Goal: Transaction & Acquisition: Obtain resource

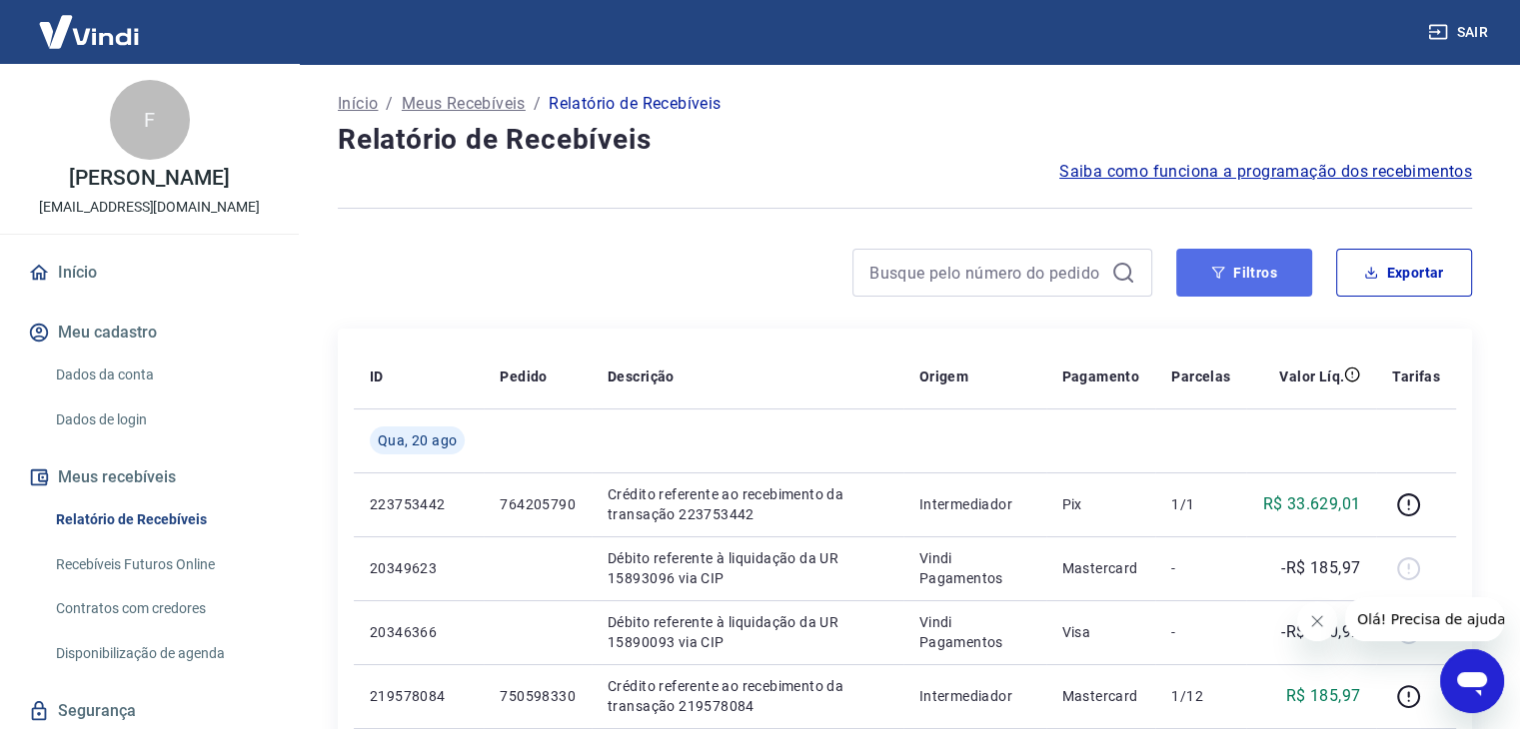
click at [1224, 281] on button "Filtros" at bounding box center [1244, 273] width 136 height 48
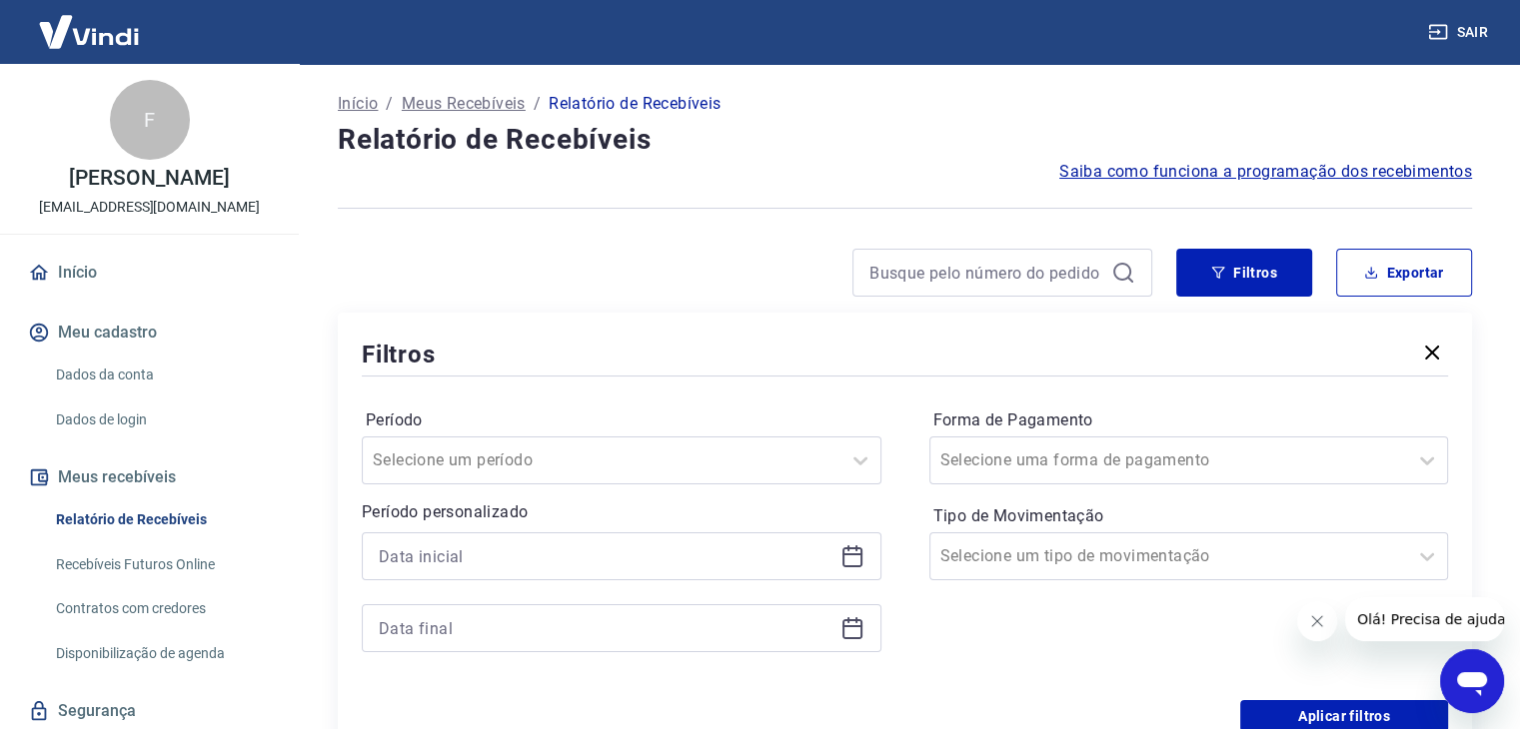
click at [853, 557] on icon at bounding box center [852, 557] width 24 height 24
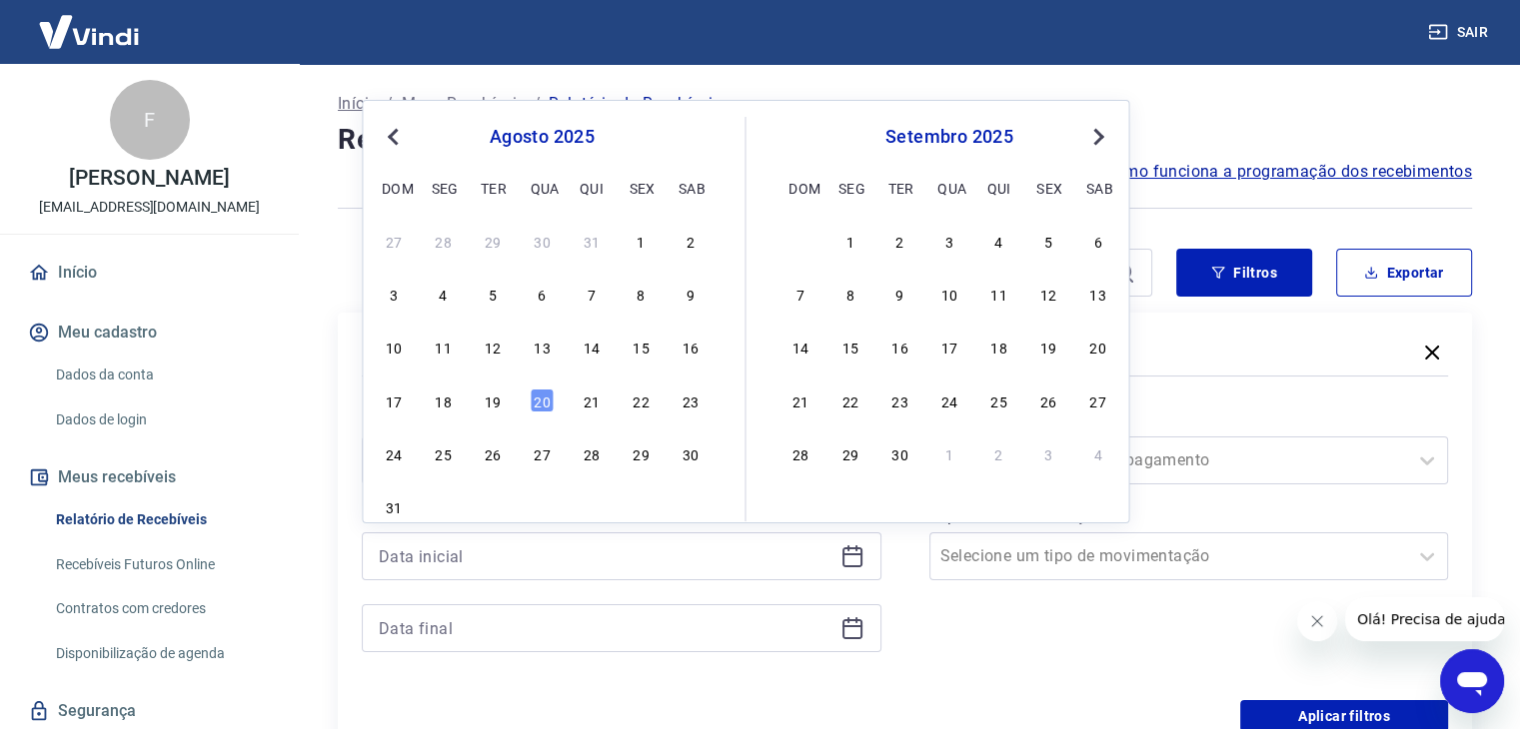
click at [395, 134] on span "Previous Month" at bounding box center [395, 136] width 0 height 23
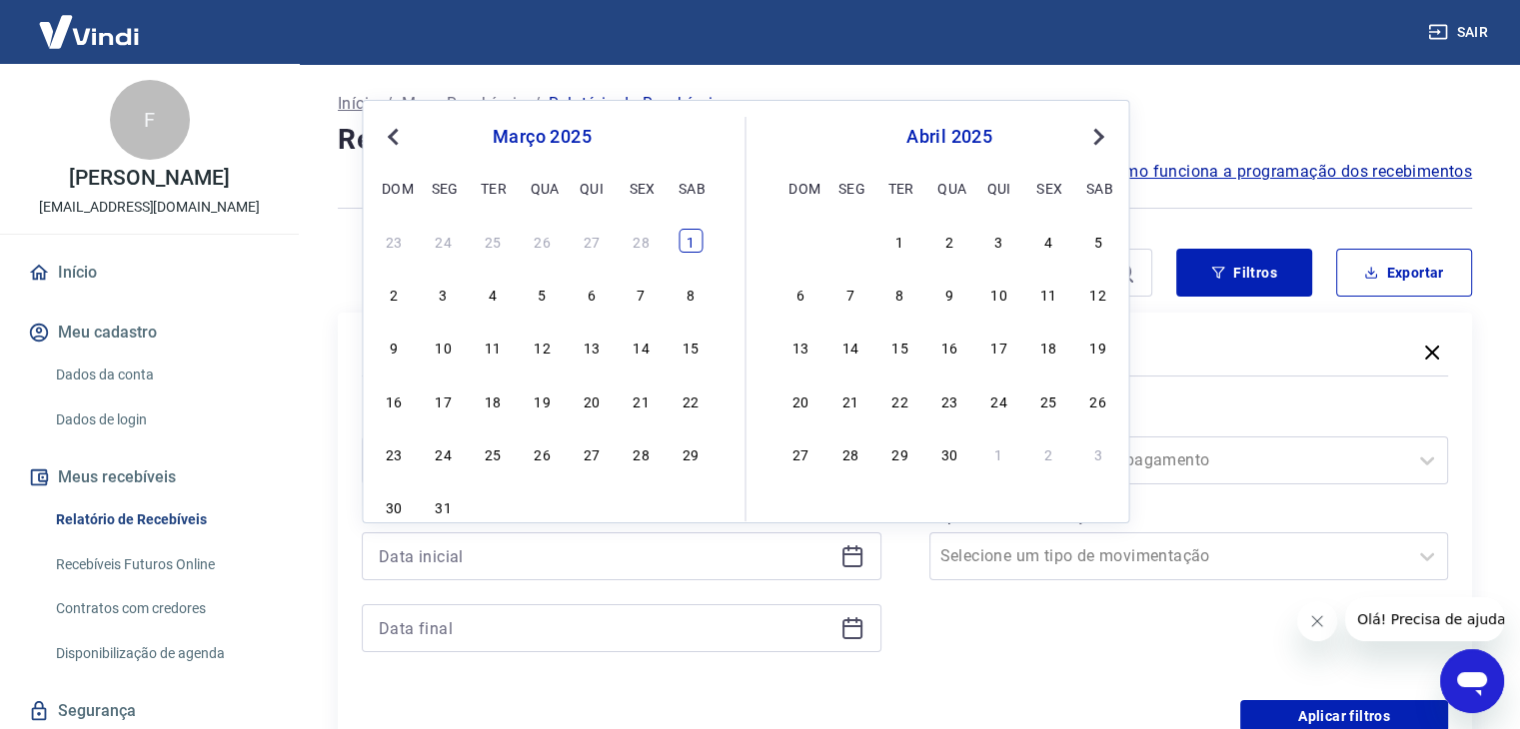
click at [682, 240] on div "1" at bounding box center [690, 241] width 24 height 24
type input "01/03/2025"
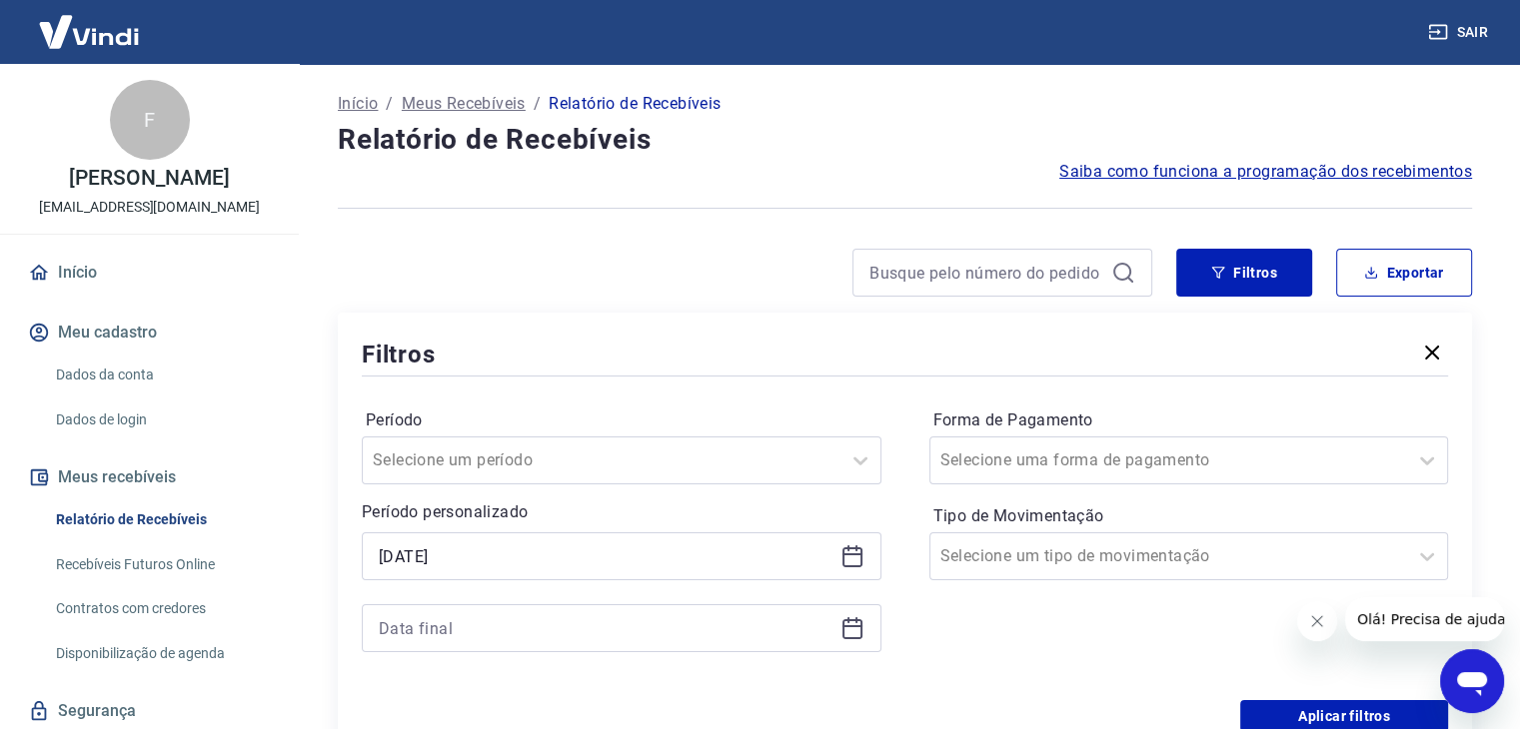
click at [842, 630] on icon at bounding box center [852, 629] width 20 height 20
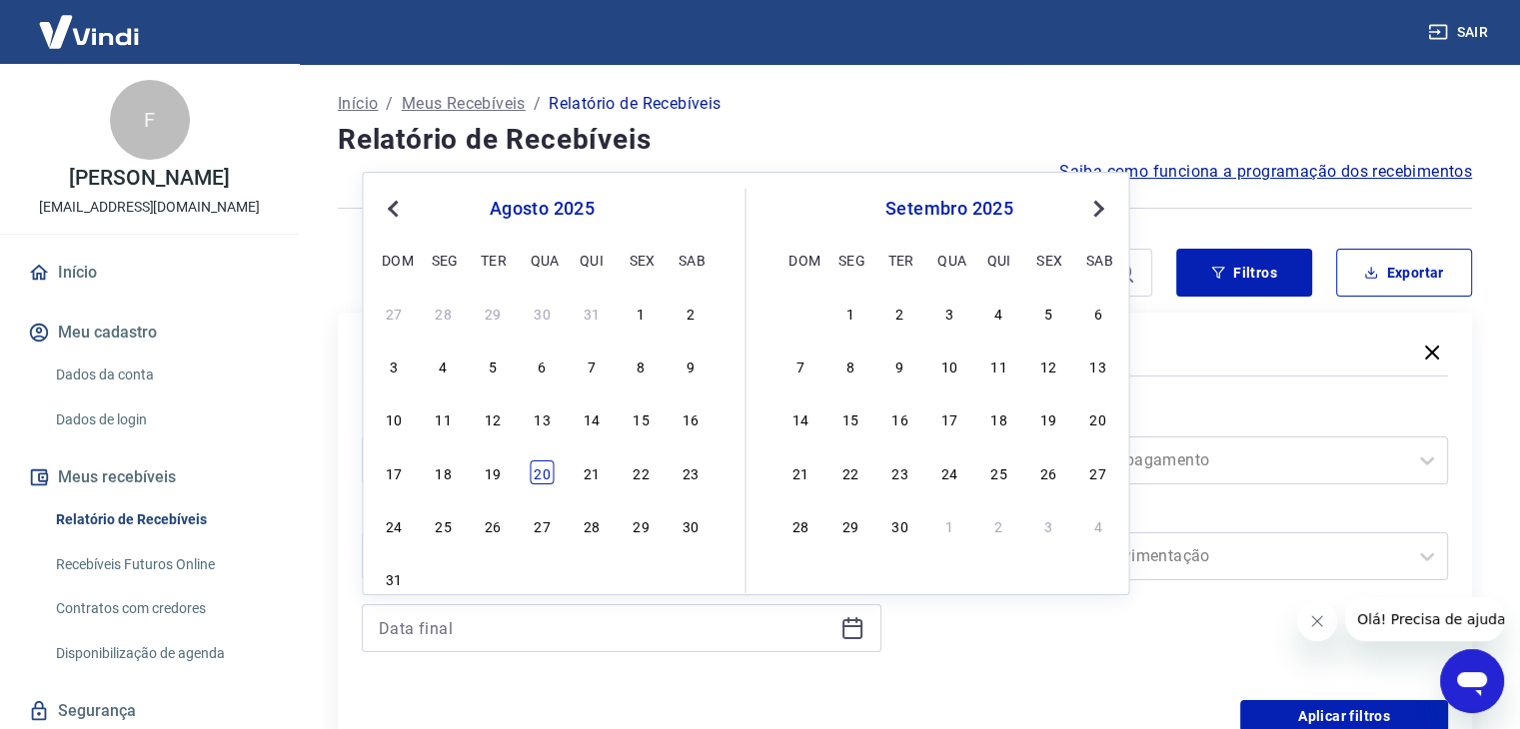
click at [539, 471] on div "20" at bounding box center [542, 473] width 24 height 24
type input "20/08/2025"
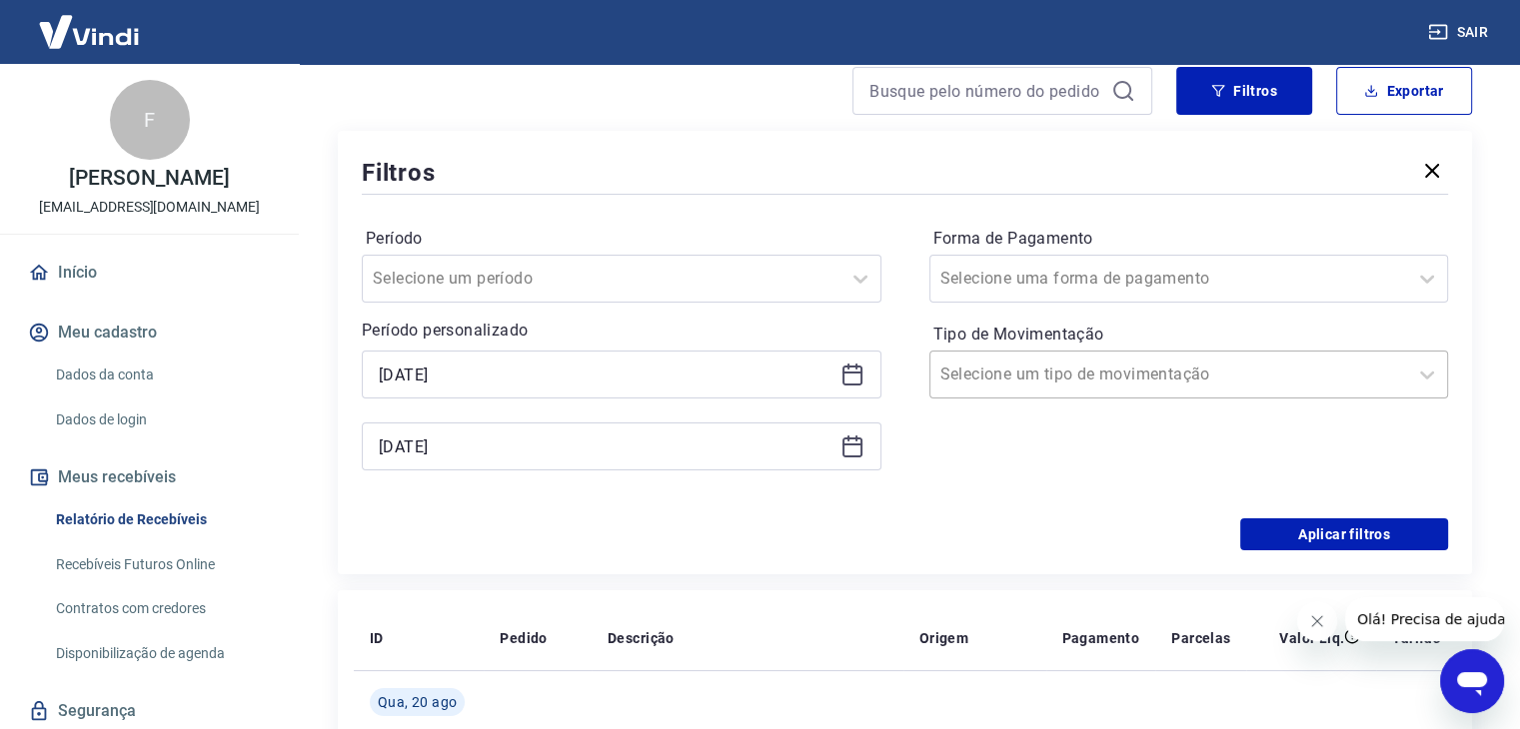
scroll to position [200, 0]
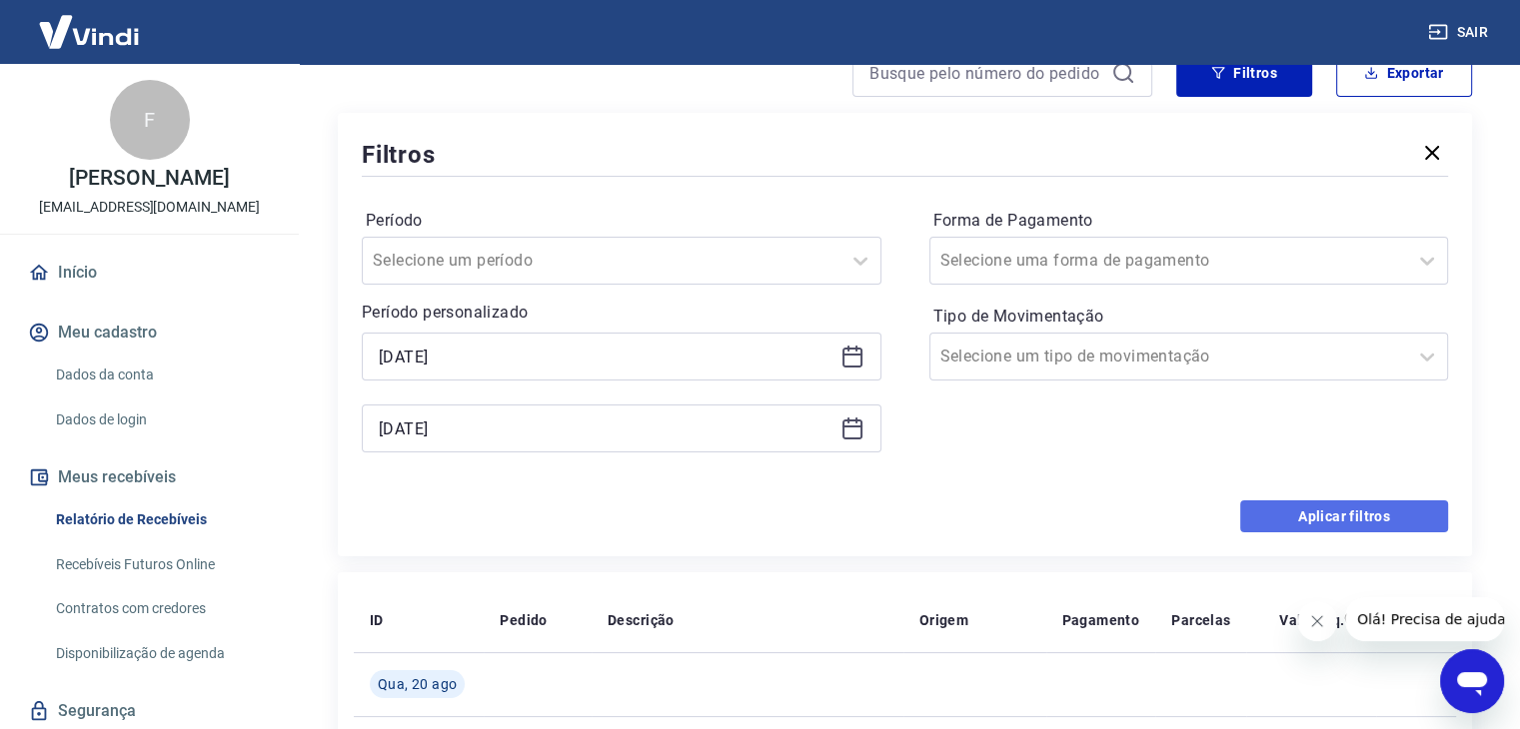
click at [1309, 517] on button "Aplicar filtros" at bounding box center [1344, 517] width 208 height 32
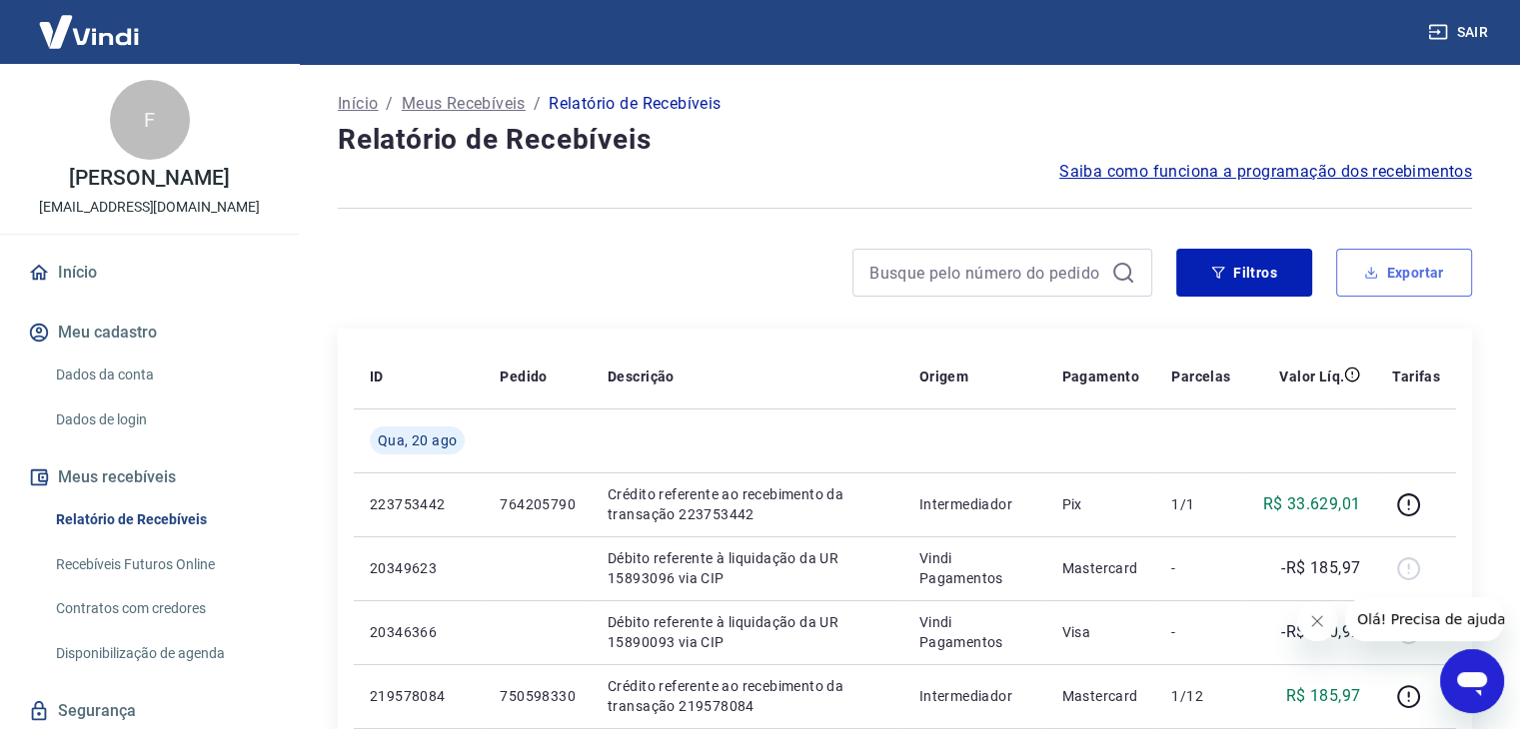
click at [1402, 273] on button "Exportar" at bounding box center [1404, 273] width 136 height 48
type input "01/03/2025"
type input "20/08/2025"
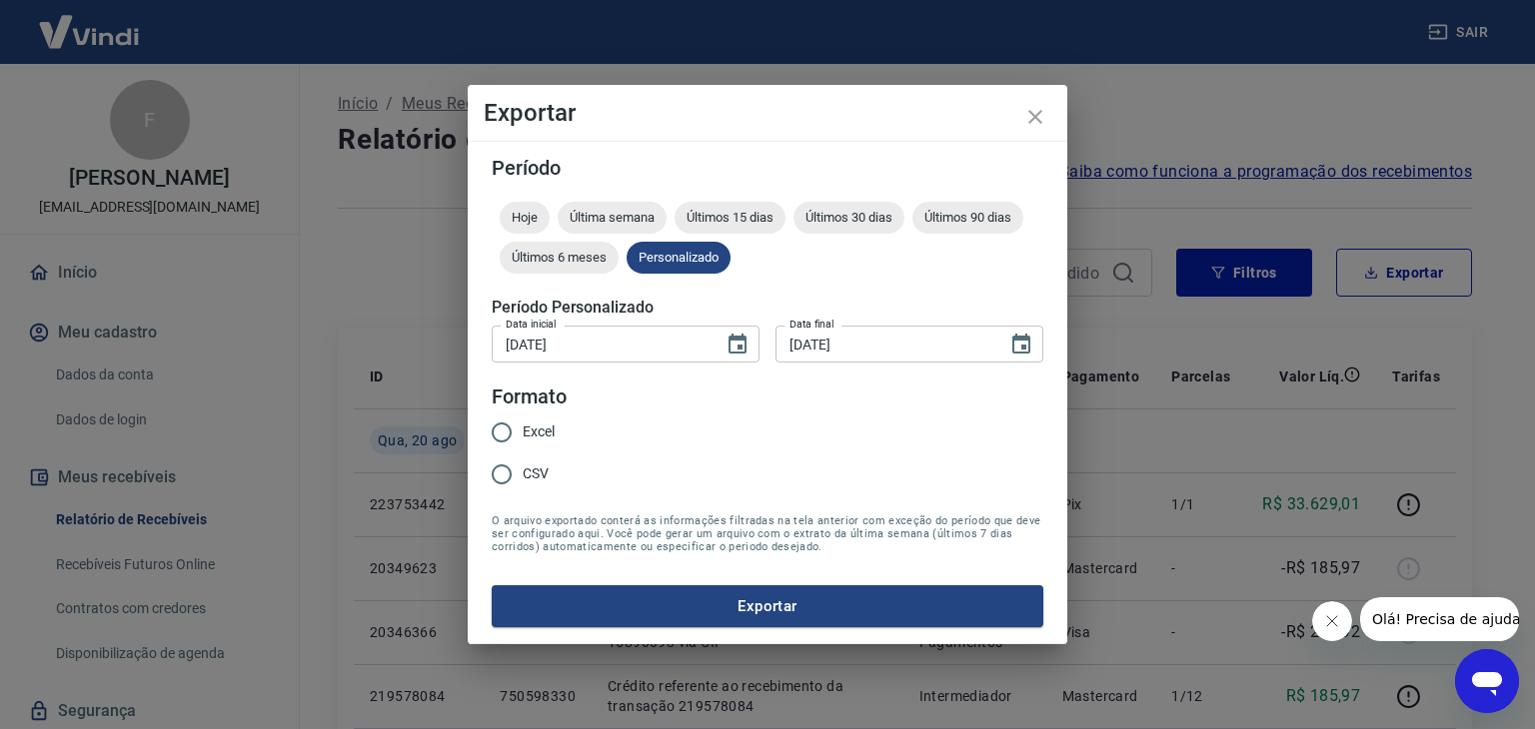
click at [507, 476] on input "CSV" at bounding box center [502, 475] width 42 height 42
radio input "true"
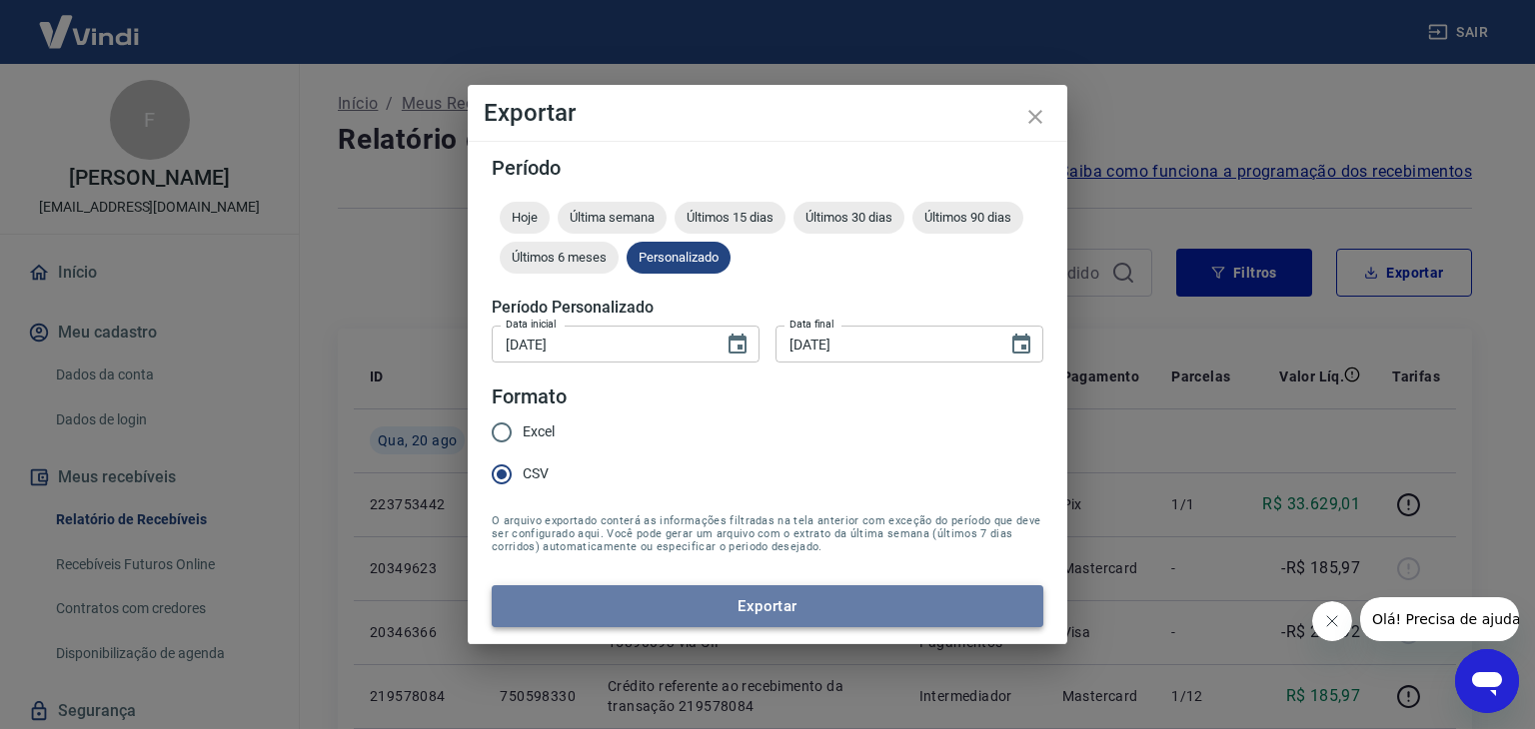
click at [743, 600] on button "Exportar" at bounding box center [768, 607] width 552 height 42
